Goal: Register for event/course

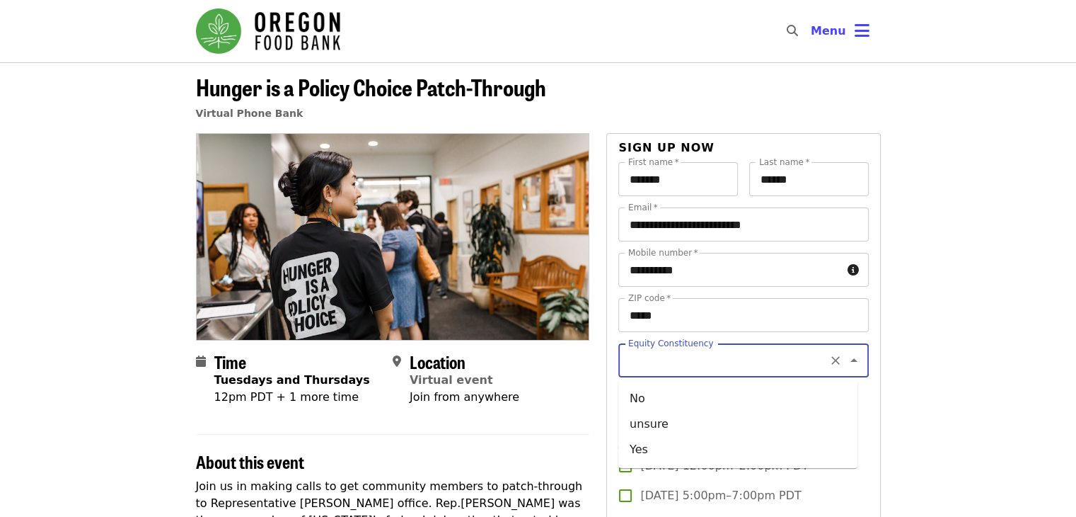
click at [747, 360] on input "Equity Constituency" at bounding box center [726, 360] width 193 height 27
click at [674, 449] on li "Yes" at bounding box center [738, 449] width 239 height 25
type input "***"
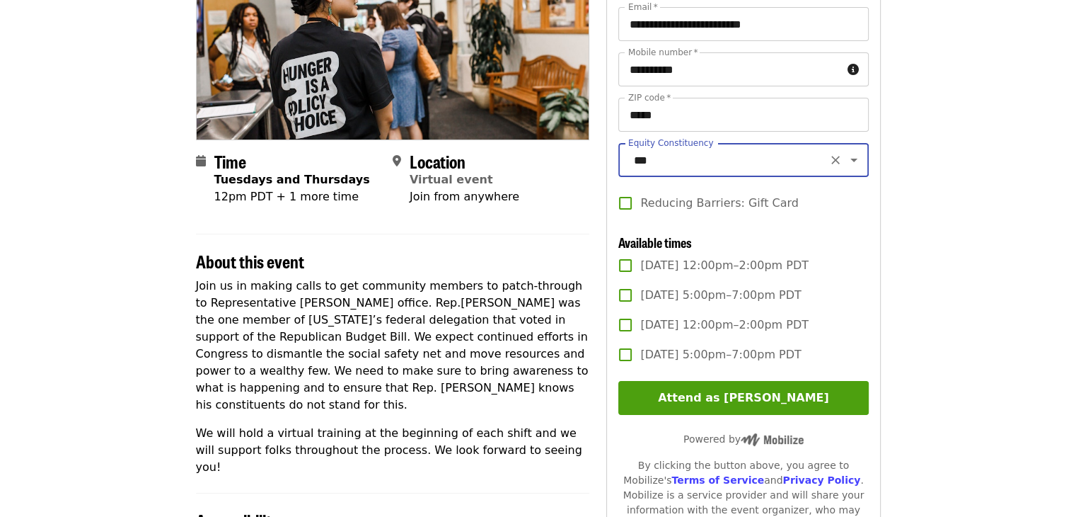
scroll to position [206, 0]
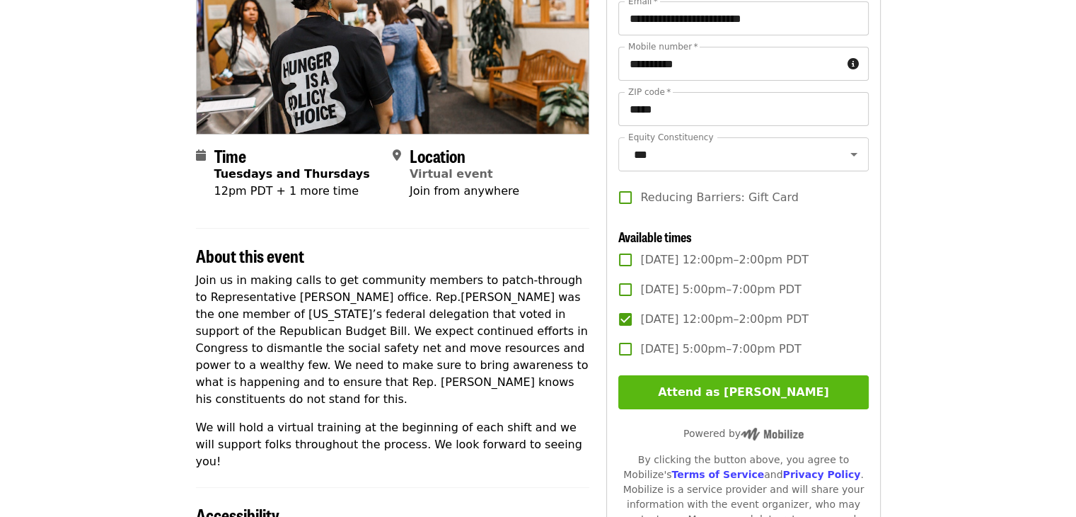
click at [686, 407] on button "Attend as [PERSON_NAME]" at bounding box center [744, 392] width 250 height 34
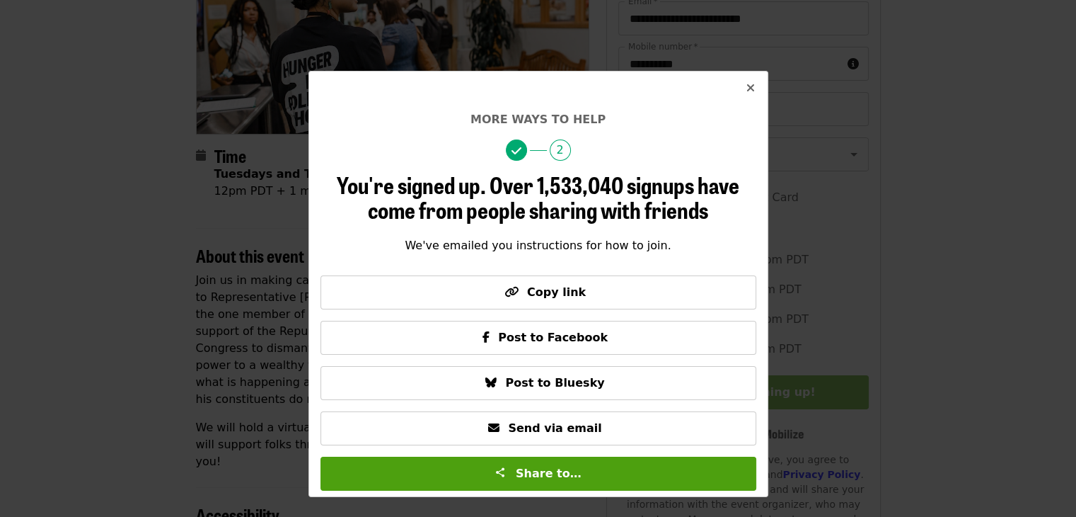
click at [755, 84] on button "Close" at bounding box center [751, 88] width 34 height 34
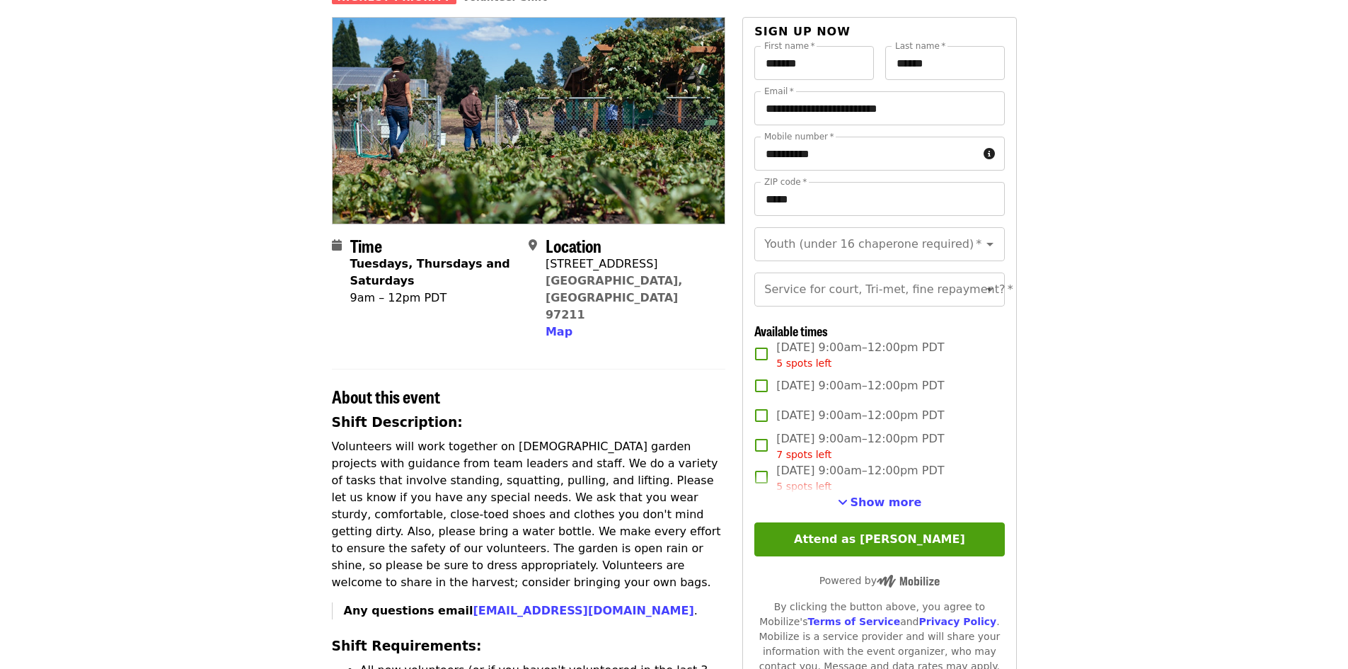
scroll to position [117, 0]
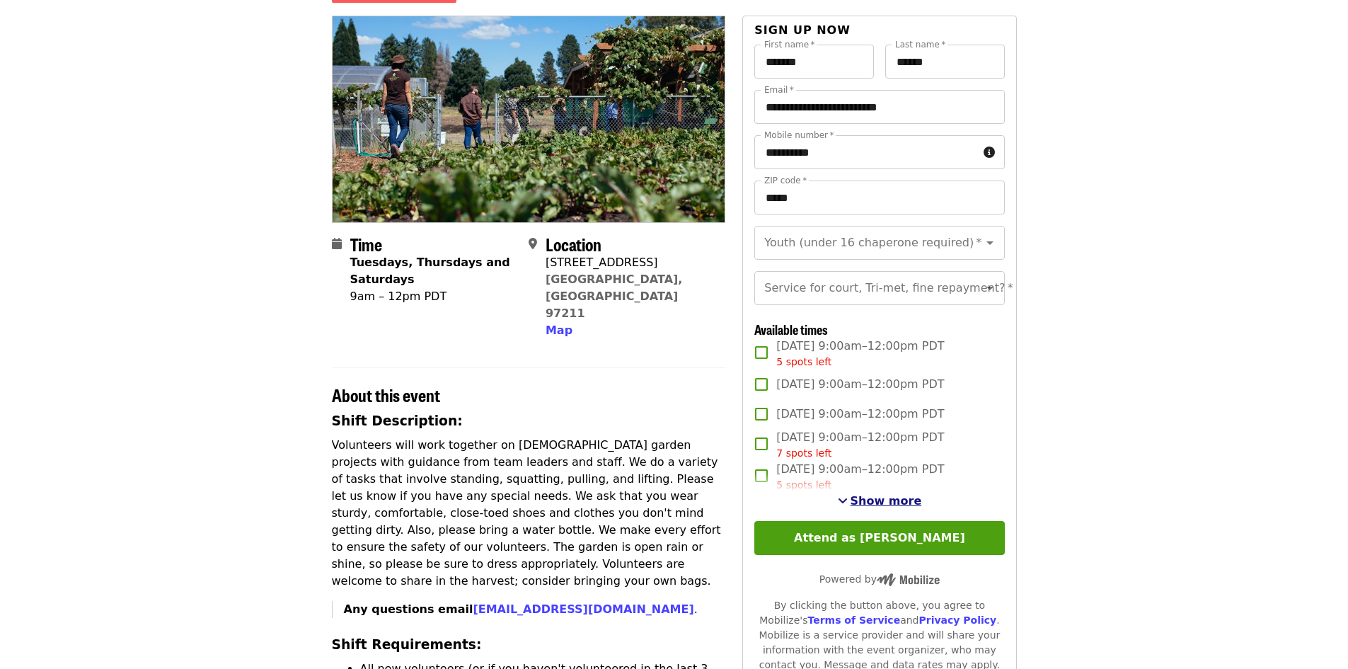
click at [883, 507] on span "Show more" at bounding box center [886, 500] width 71 height 13
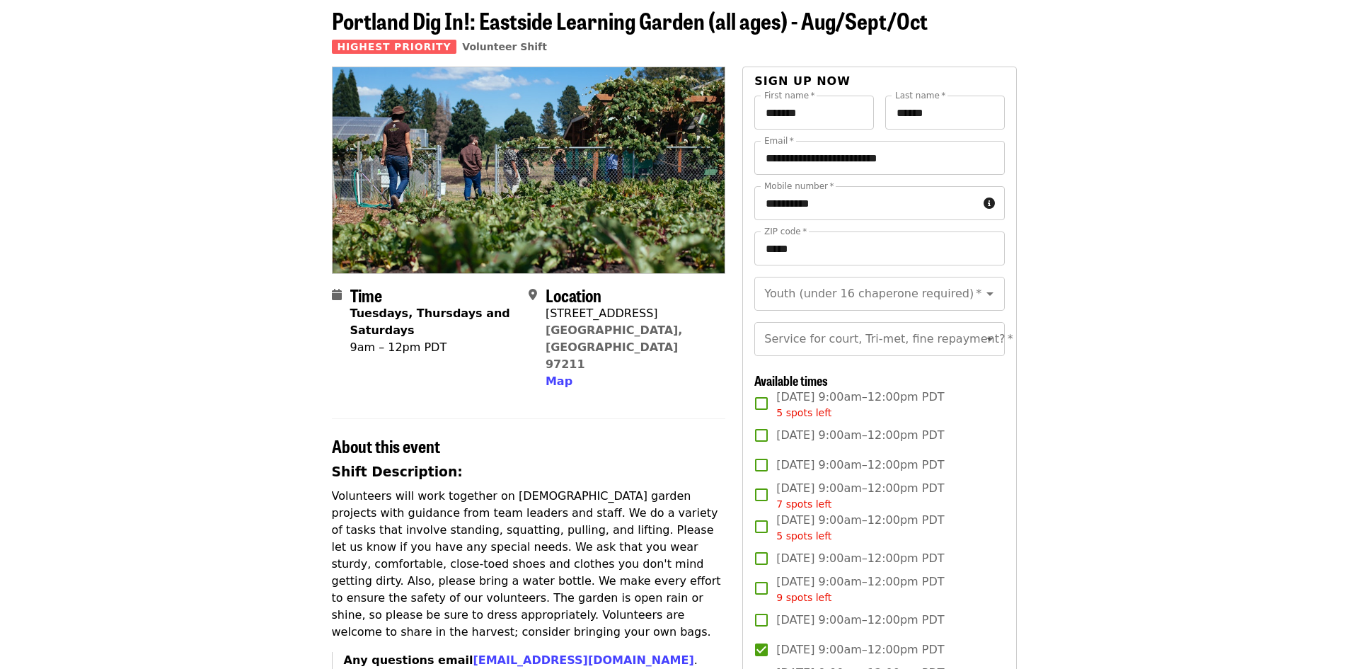
scroll to position [58, 0]
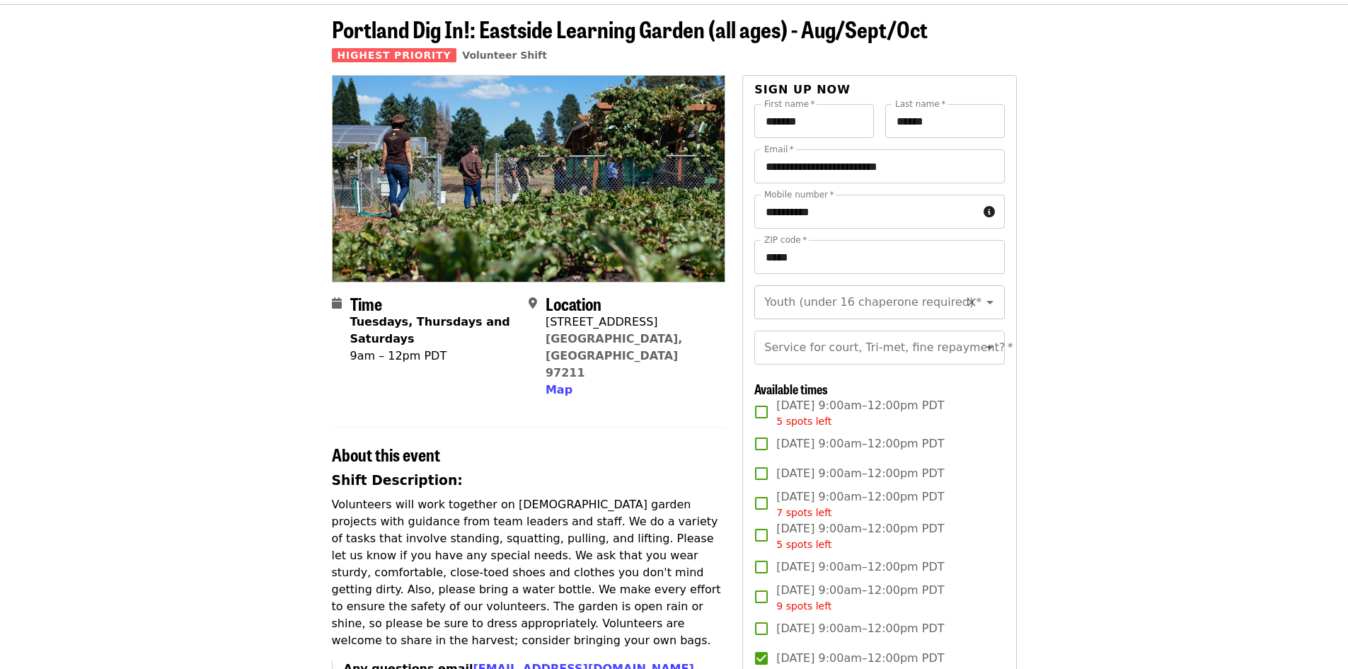
click at [966, 311] on div at bounding box center [980, 302] width 37 height 20
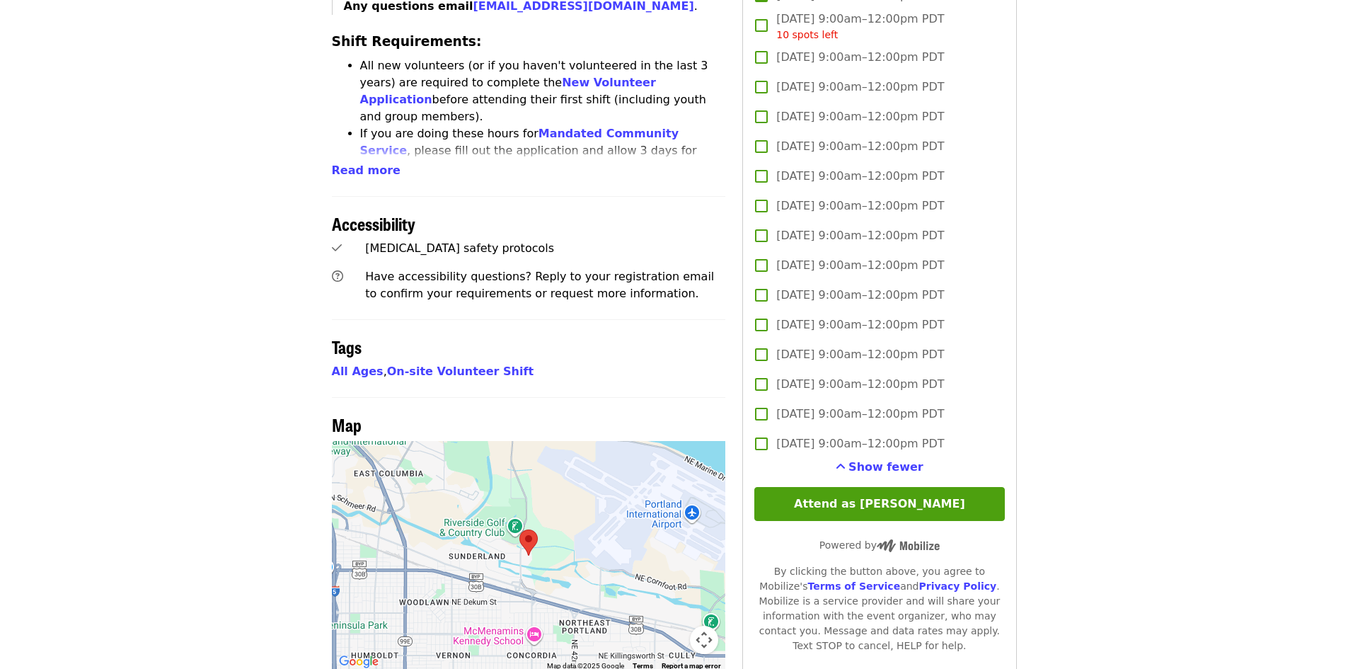
scroll to position [844, 0]
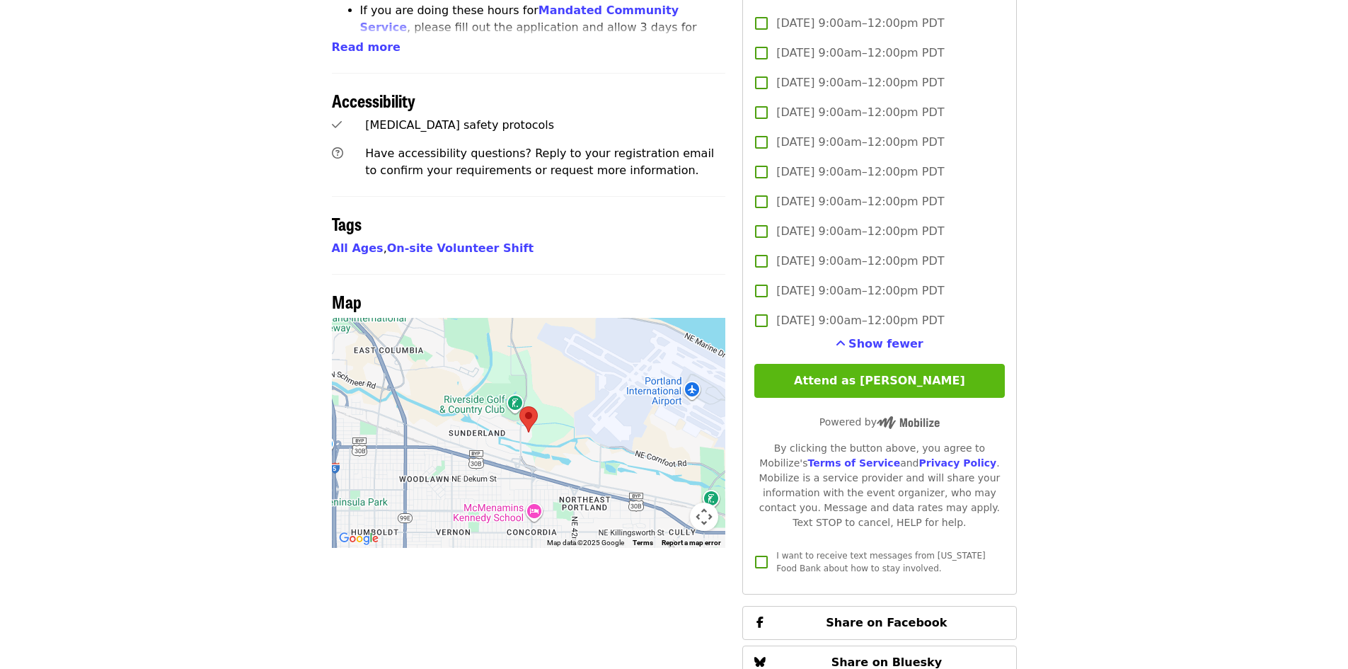
click at [944, 398] on button "Attend as [PERSON_NAME]" at bounding box center [879, 381] width 250 height 34
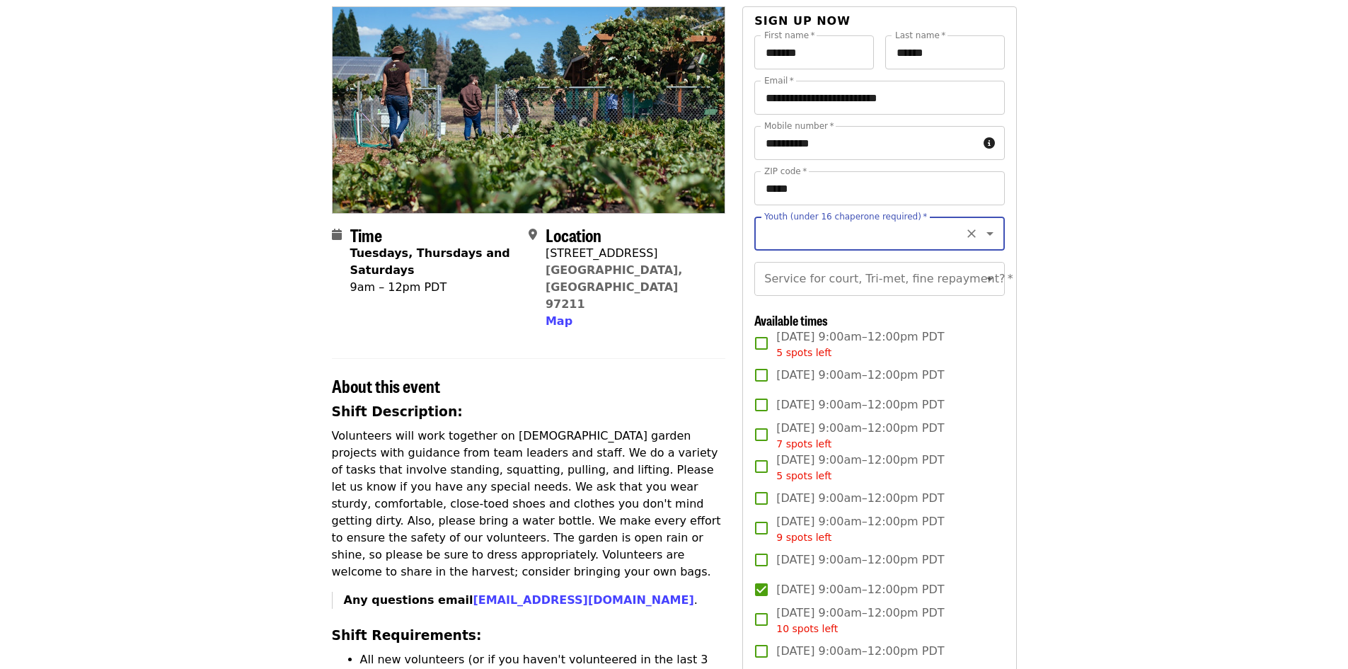
scroll to position [98, 0]
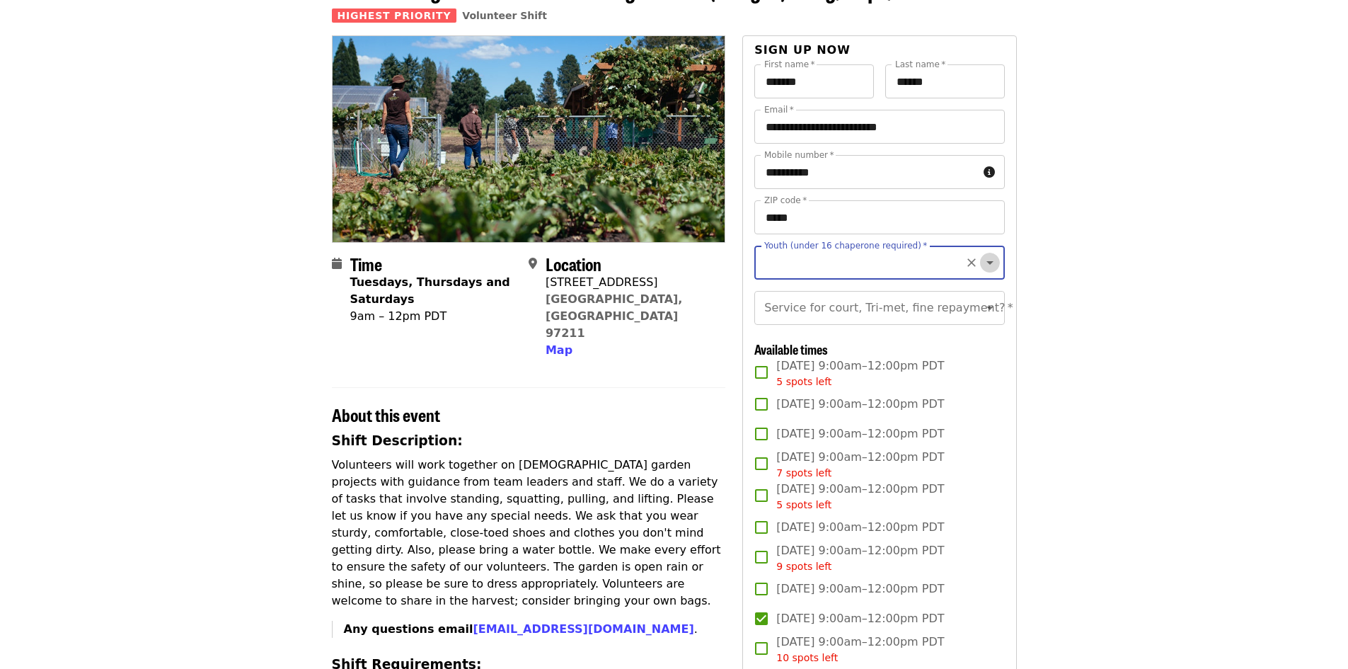
click at [982, 263] on icon "Open" at bounding box center [990, 262] width 17 height 17
click at [779, 304] on li "16 and older" at bounding box center [873, 300] width 239 height 25
type input "**********"
click at [945, 321] on input "Service for court, Tri-met, fine repayment?   *" at bounding box center [862, 307] width 193 height 27
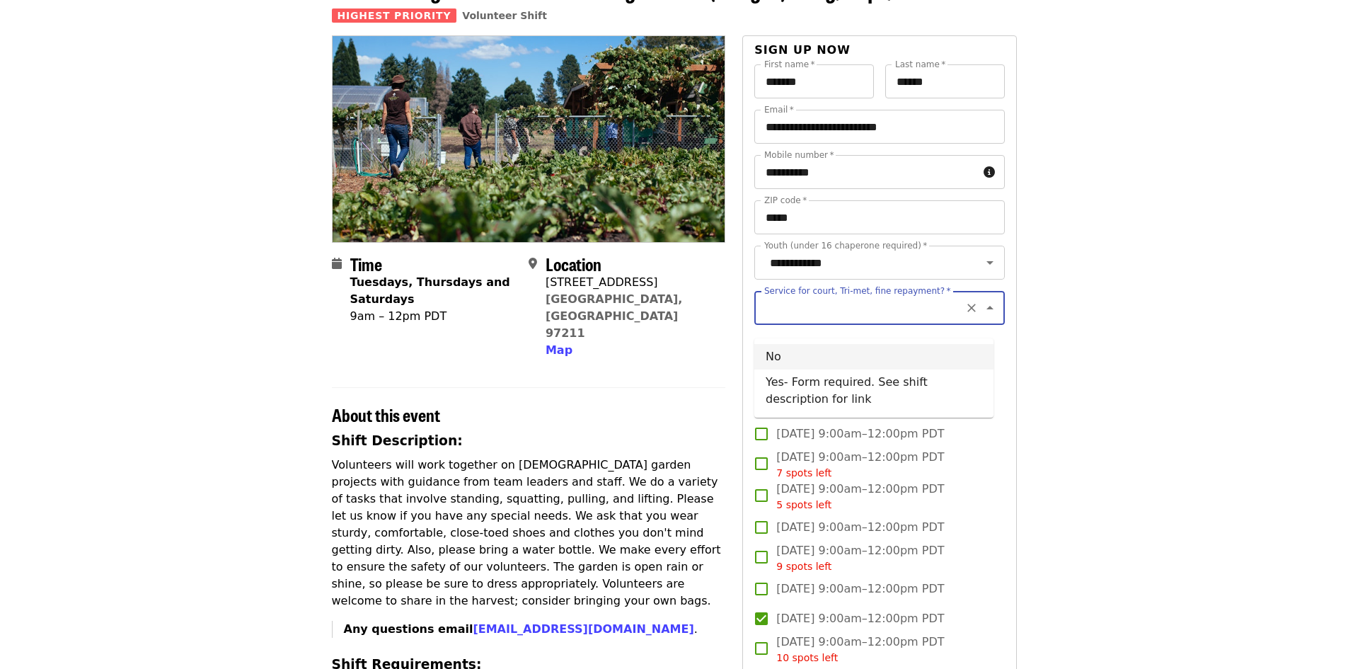
click at [871, 356] on li "No" at bounding box center [873, 356] width 239 height 25
type input "**"
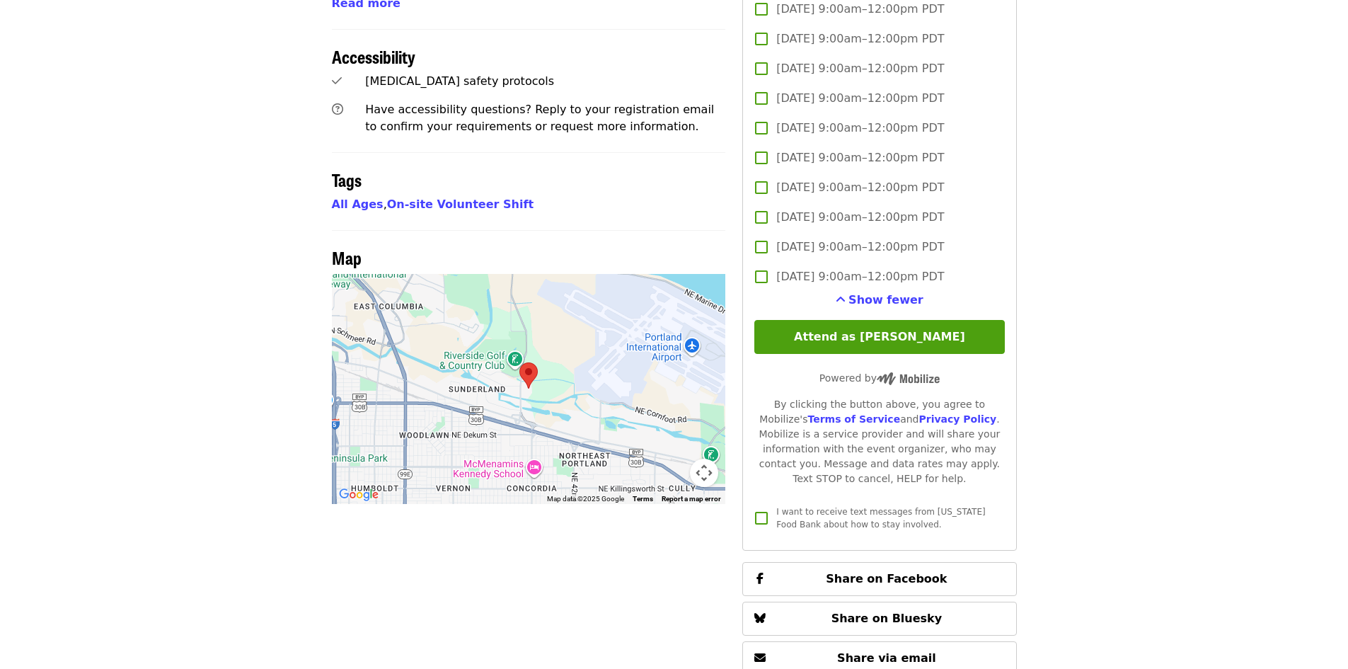
scroll to position [892, 0]
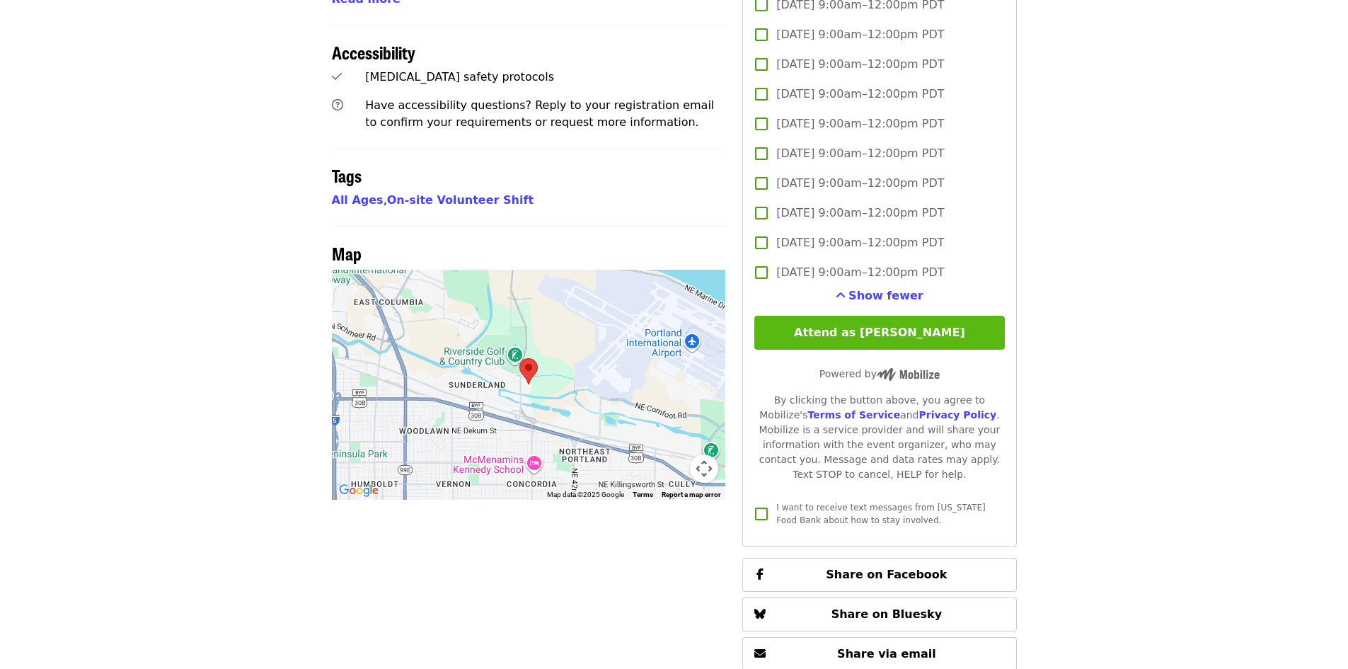
click at [885, 338] on button "Attend as [PERSON_NAME]" at bounding box center [879, 333] width 250 height 34
